Goal: Entertainment & Leisure: Consume media (video, audio)

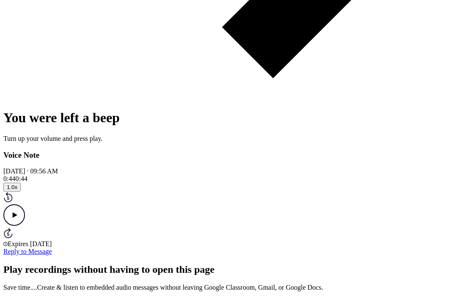
scroll to position [377, 0]
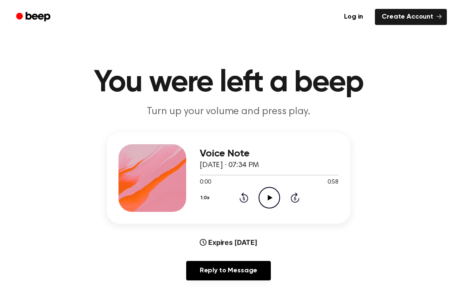
click at [262, 191] on circle at bounding box center [269, 198] width 21 height 21
click at [247, 202] on icon at bounding box center [244, 198] width 9 height 10
click at [256, 206] on div "1.0x Rewind 5 seconds Pause Audio Skip 5 seconds" at bounding box center [269, 198] width 139 height 22
click at [256, 205] on div "1.0x Rewind 5 seconds Pause Audio Skip 5 seconds" at bounding box center [269, 198] width 139 height 22
click at [248, 194] on icon "Rewind 5 seconds" at bounding box center [243, 197] width 9 height 11
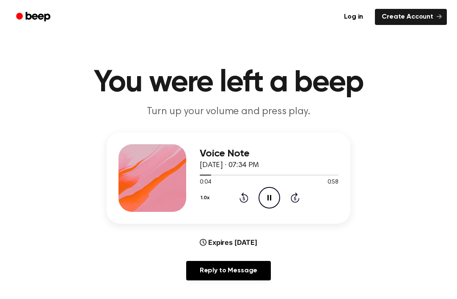
click at [251, 197] on div "1.0x Rewind 5 seconds Pause Audio Skip 5 seconds" at bounding box center [269, 198] width 139 height 22
click at [248, 192] on icon "Rewind 5 seconds" at bounding box center [243, 197] width 9 height 11
click at [264, 191] on icon "Pause Audio" at bounding box center [270, 198] width 22 height 22
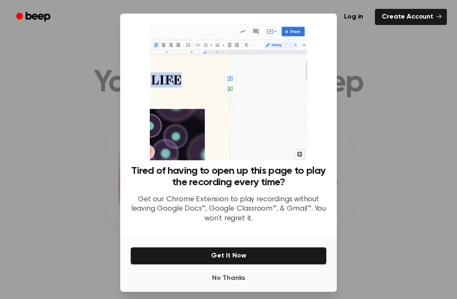
click at [249, 287] on button "No Thanks" at bounding box center [228, 278] width 196 height 17
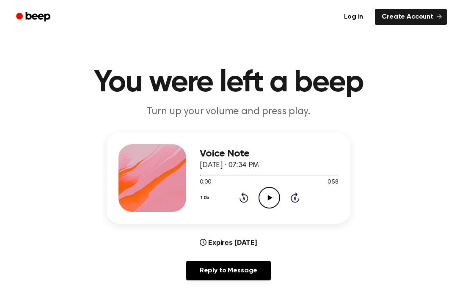
click at [260, 207] on icon "Play Audio" at bounding box center [270, 198] width 22 height 22
click at [248, 194] on icon "Rewind 5 seconds" at bounding box center [243, 197] width 9 height 11
click at [248, 199] on icon at bounding box center [244, 198] width 9 height 10
click at [248, 198] on icon at bounding box center [244, 198] width 9 height 10
click at [278, 199] on icon "Pause Audio" at bounding box center [270, 198] width 22 height 22
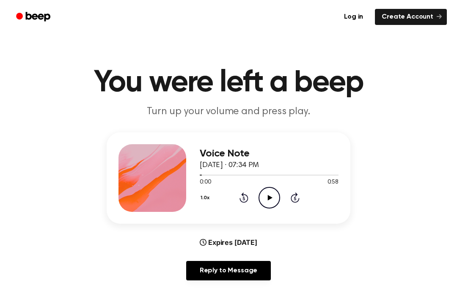
click at [269, 203] on icon "Play Audio" at bounding box center [270, 198] width 22 height 22
click at [456, 268] on main "You were left a beep Turn up your volume and press play. Voice Note September 3…" at bounding box center [228, 273] width 457 height 546
